Goal: Check status

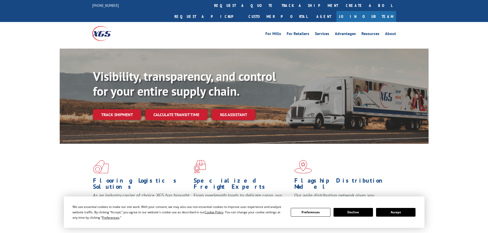
click at [112, 112] on div "Visibility, transparency, and control for your entire supply chain. Track shipm…" at bounding box center [260, 104] width 335 height 71
click at [117, 109] on link "Track shipment" at bounding box center [117, 114] width 48 height 11
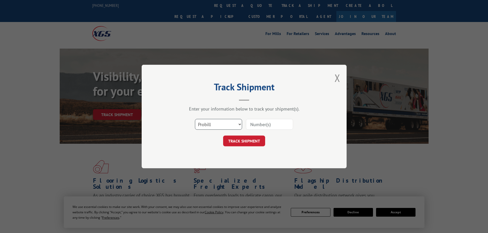
click at [220, 122] on select "Select category... Probill BOL PO" at bounding box center [218, 124] width 47 height 11
select select "bol"
click at [195, 119] on select "Select category... Probill BOL PO" at bounding box center [218, 124] width 47 height 11
click at [261, 126] on input at bounding box center [269, 124] width 47 height 11
paste input "2872390"
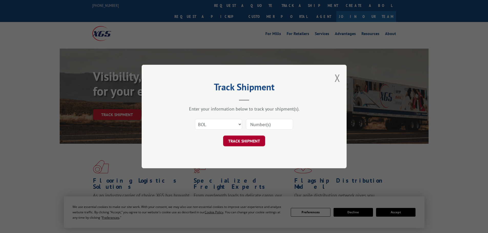
type input "2872390"
click at [246, 143] on button "TRACK SHIPMENT" at bounding box center [244, 141] width 42 height 11
